Goal: Task Accomplishment & Management: Manage account settings

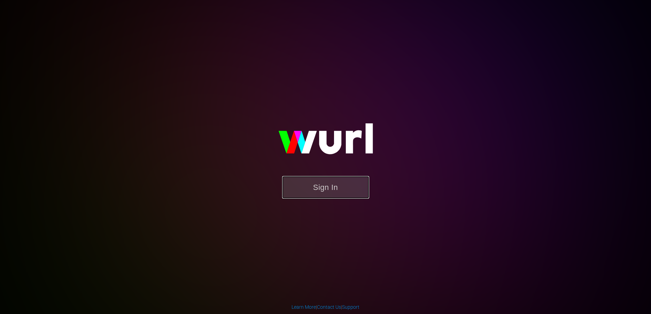
click at [321, 190] on button "Sign In" at bounding box center [325, 187] width 87 height 23
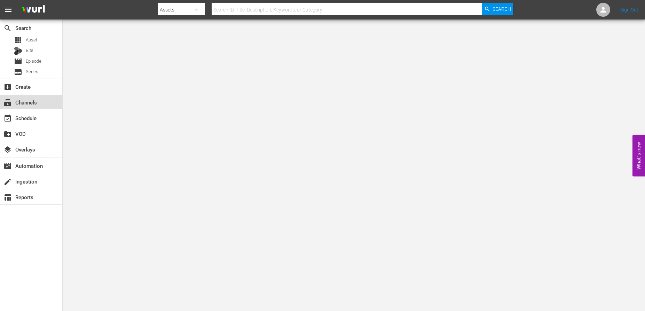
click at [23, 102] on div "subscriptions Channels" at bounding box center [19, 101] width 39 height 6
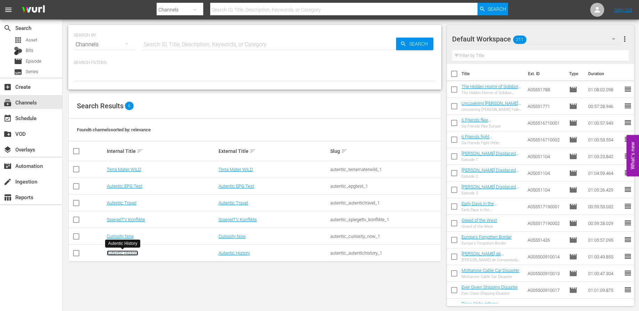
click at [116, 254] on link "Autentic History" at bounding box center [122, 252] width 31 height 5
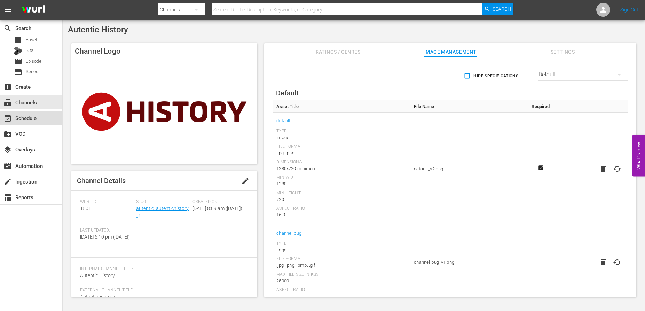
click at [26, 120] on div "event_available Schedule" at bounding box center [19, 117] width 39 height 6
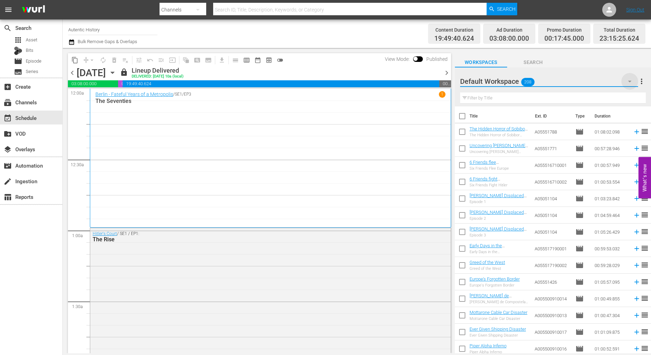
click at [631, 81] on icon "button" at bounding box center [629, 81] width 8 height 8
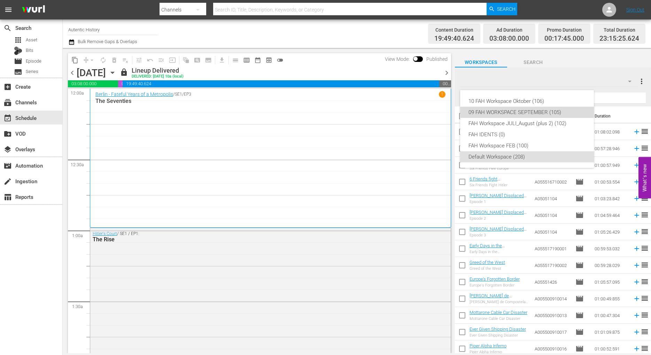
click at [498, 112] on div "09 FAH WORKSPACE SEPTEMBER (105)" at bounding box center [526, 112] width 117 height 11
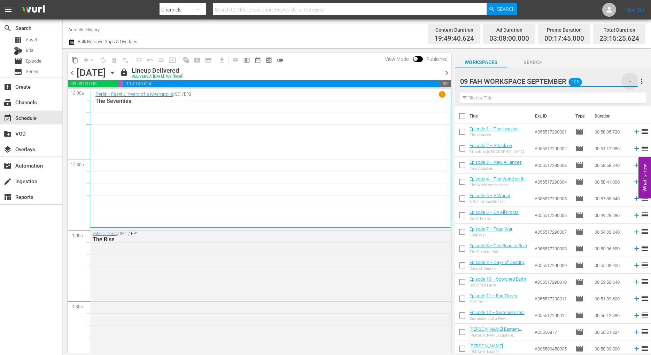
click at [629, 79] on icon "button" at bounding box center [629, 81] width 8 height 8
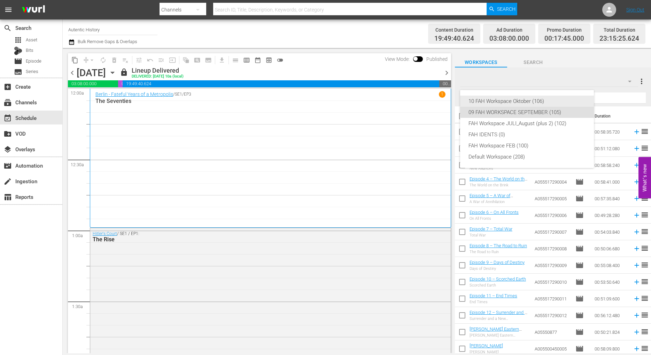
click at [511, 101] on div "10 FAH Workspace Oktober (106)" at bounding box center [526, 101] width 117 height 11
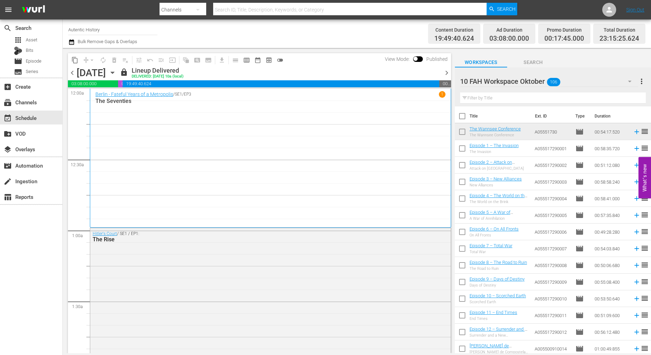
click at [629, 81] on icon "button" at bounding box center [629, 81] width 8 height 8
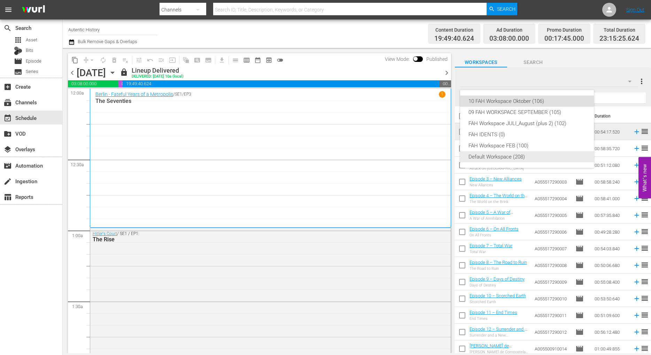
click at [499, 160] on div "Default Workspace (208)" at bounding box center [526, 156] width 117 height 11
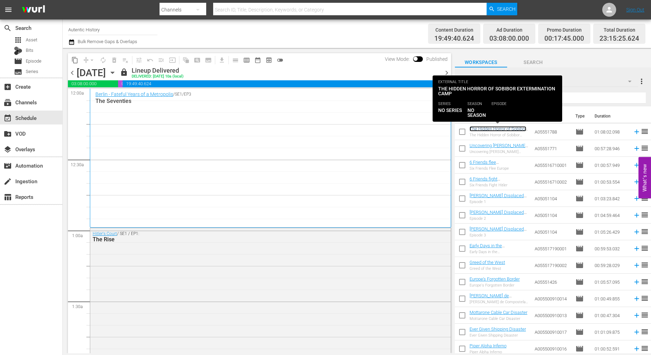
click at [480, 130] on link "The Hidden Horror of Sobibor Extermination Camp" at bounding box center [497, 131] width 57 height 10
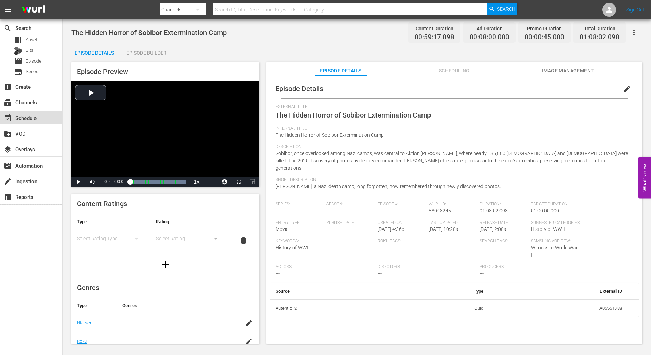
click at [25, 115] on div "event_available Schedule" at bounding box center [19, 117] width 39 height 6
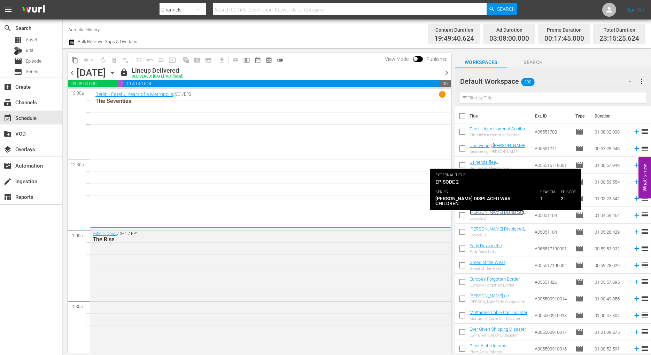
click at [478, 215] on link "[PERSON_NAME] Displaced War Children - Episode 2" at bounding box center [496, 215] width 54 height 10
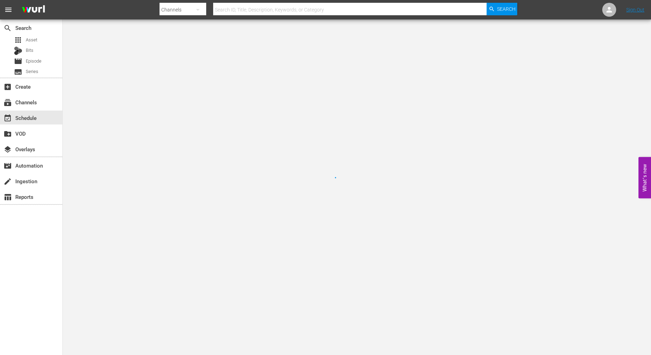
click at [478, 215] on div at bounding box center [325, 177] width 651 height 355
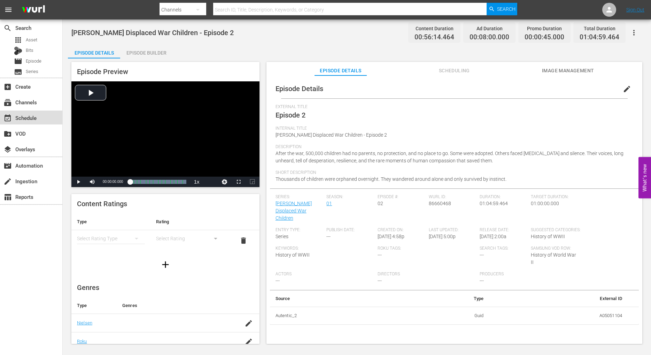
click at [19, 119] on div "event_available Schedule" at bounding box center [19, 117] width 39 height 6
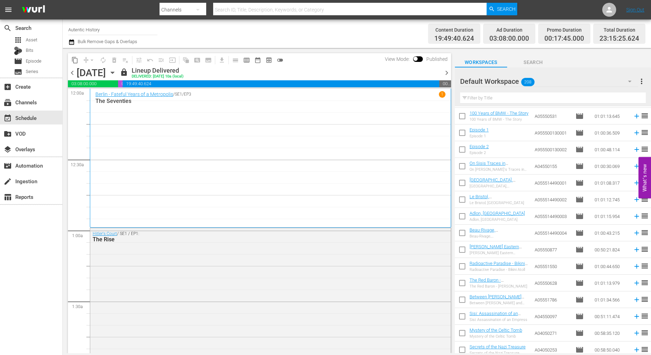
scroll to position [788, 0]
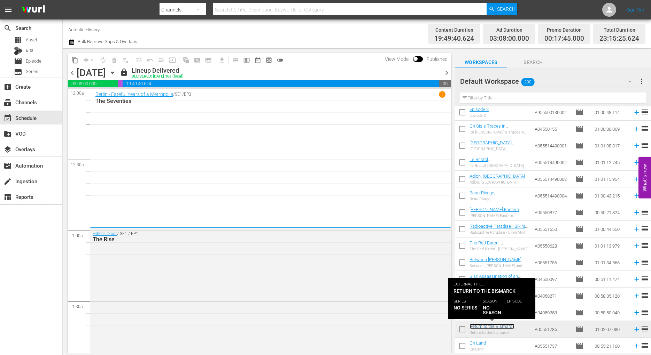
click at [487, 313] on link "Return to the Bismarck" at bounding box center [491, 326] width 45 height 5
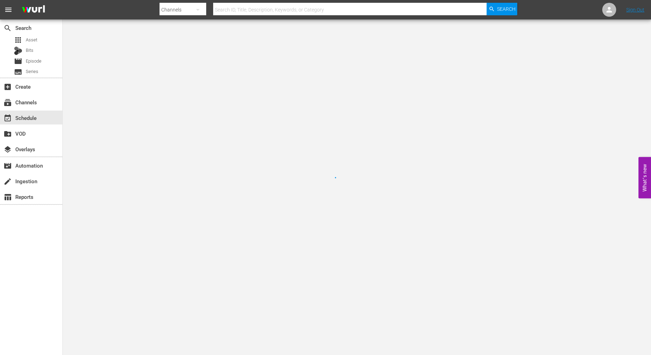
click at [487, 313] on div at bounding box center [325, 177] width 651 height 355
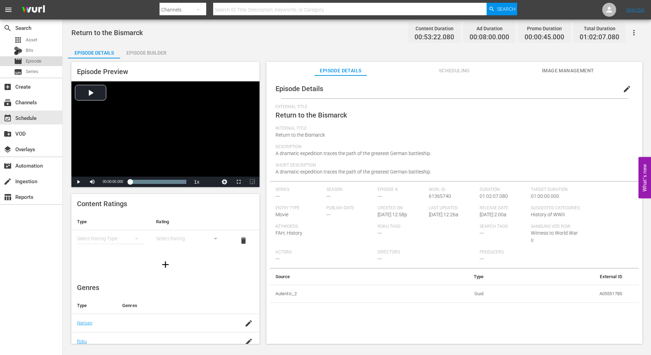
click at [31, 61] on span "Episode" at bounding box center [34, 61] width 16 height 7
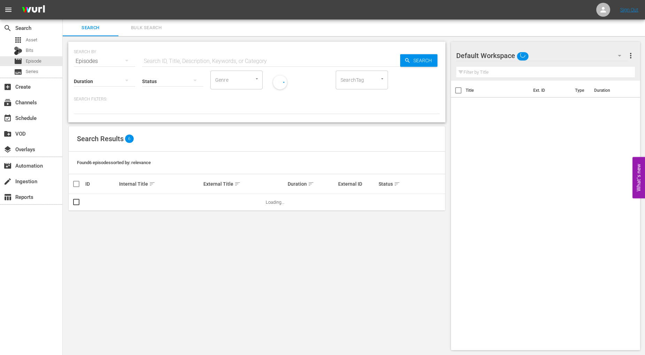
click at [151, 58] on input "text" at bounding box center [271, 61] width 258 height 17
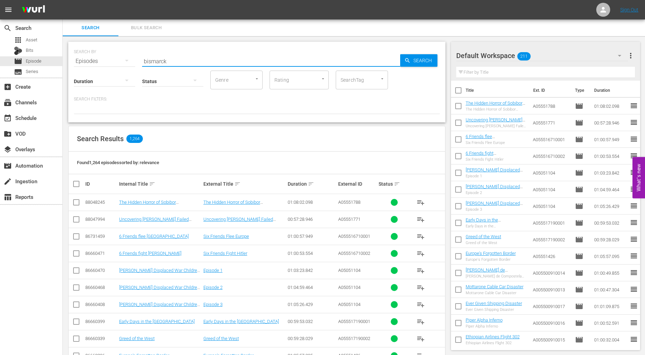
type input "bismarck"
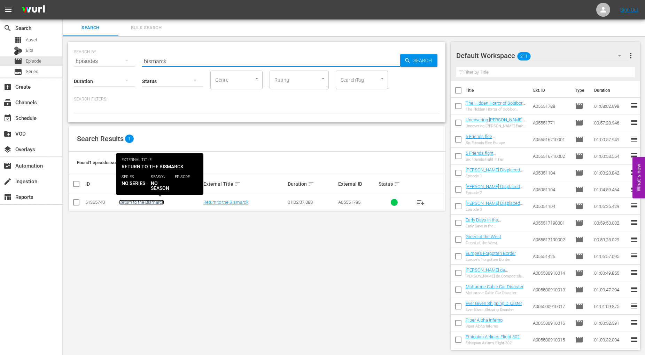
click at [154, 202] on link "Return to the Bismarck" at bounding box center [141, 202] width 45 height 5
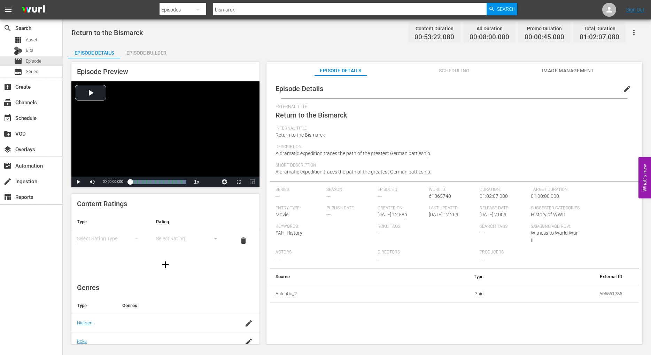
click at [622, 90] on span "edit" at bounding box center [626, 89] width 8 height 8
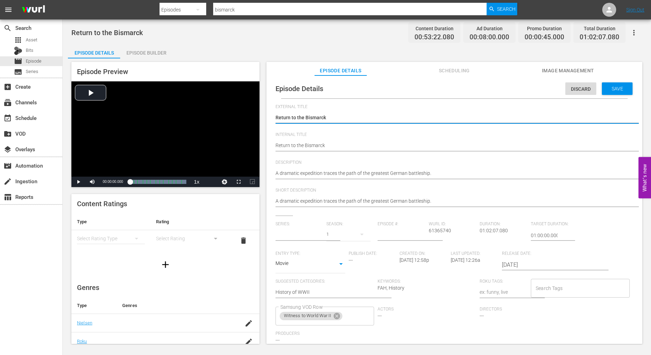
type input "No Series"
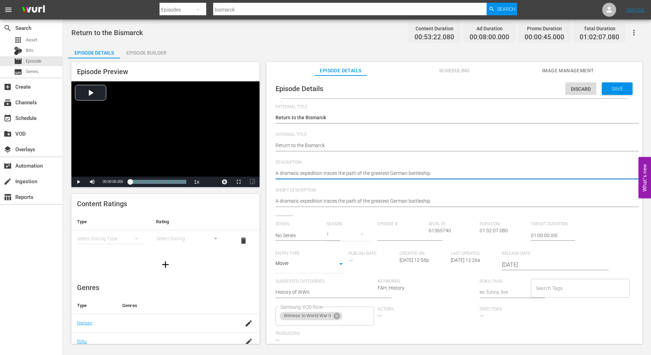
drag, startPoint x: 438, startPoint y: 171, endPoint x: 198, endPoint y: 174, distance: 239.5
click at [275, 174] on textarea "A dramatic expedition traces the path of the greatest German battleship." at bounding box center [452, 174] width 354 height 8
paste textarea "The Bismarck was the [PERSON_NAME] card on the hit list in the Battle of the At…"
type textarea "A dramatic expedition traces the path of the greatest German battleship. The Bi…"
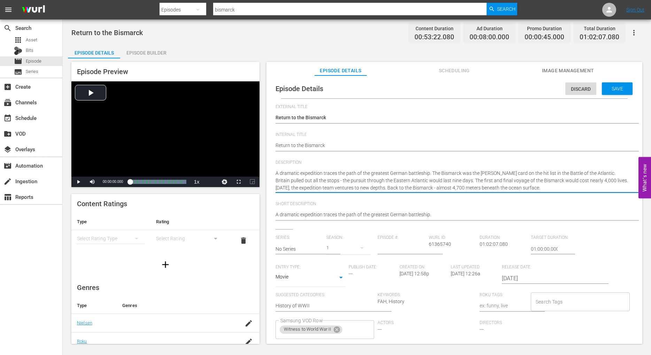
click at [398, 189] on textarea "A dramatic expedition traces the path of the greatest German battleship." at bounding box center [452, 181] width 354 height 22
type textarea "A dramatic expedition traces the path of the greatest German battleship. The Bi…"
click at [606, 89] on span "Save" at bounding box center [617, 89] width 23 height 6
